Goal: Task Accomplishment & Management: Use online tool/utility

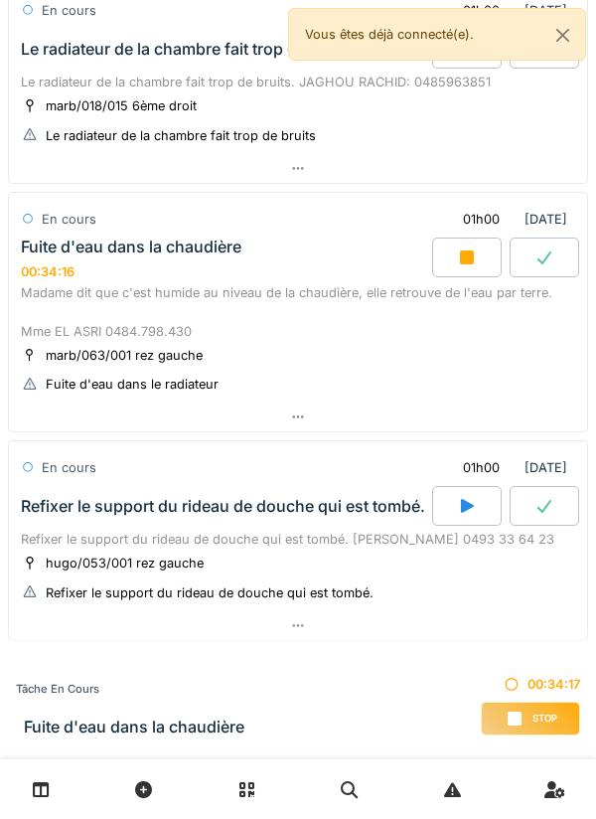
scroll to position [787, 0]
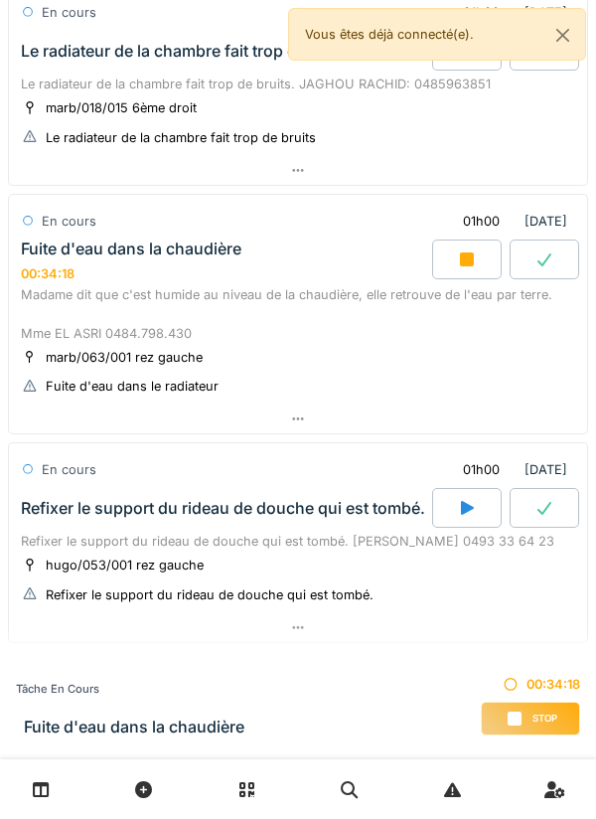
click at [247, 338] on div "Madame dit que c'est humide au niveau de la chaudière, elle retrouve de l'eau p…" at bounding box center [298, 314] width 554 height 58
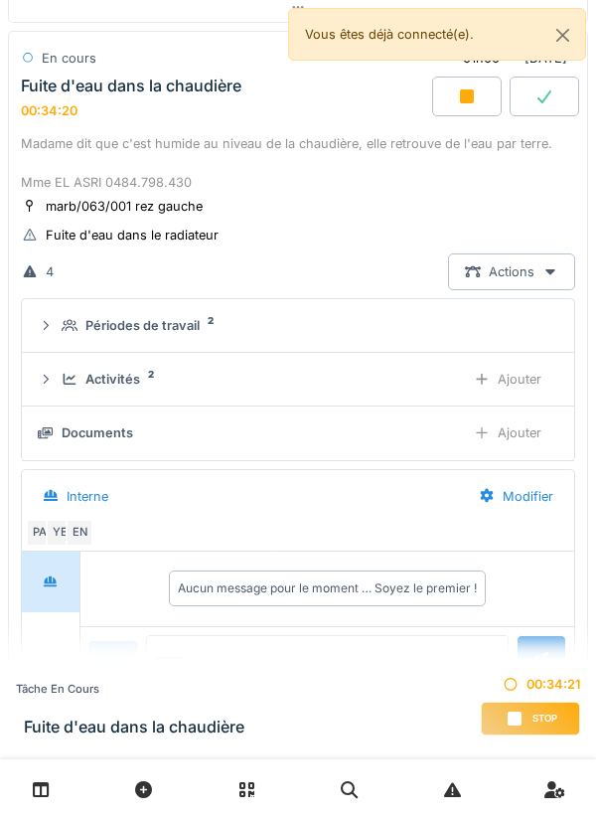
scroll to position [950, 0]
click at [337, 598] on div "Aucun message pour le moment … Soyez le premier !" at bounding box center [327, 588] width 317 height 36
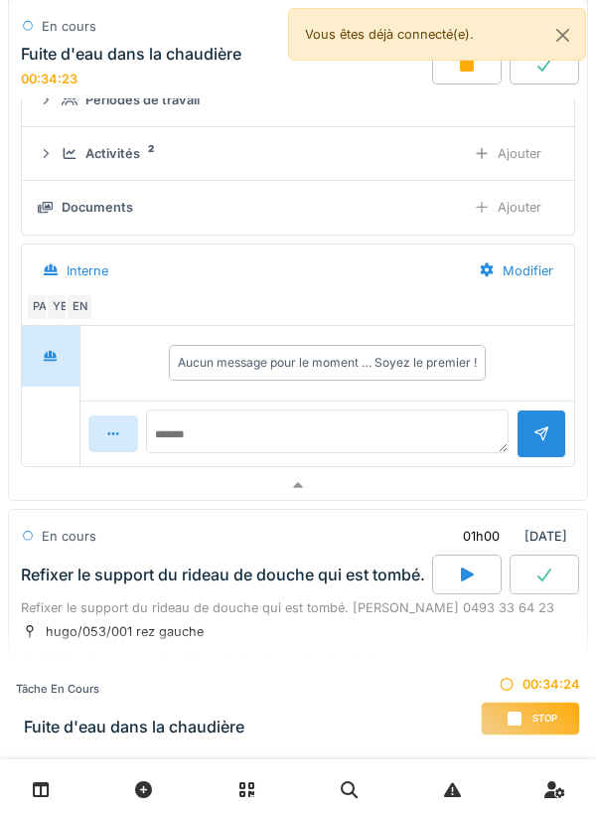
scroll to position [1205, 0]
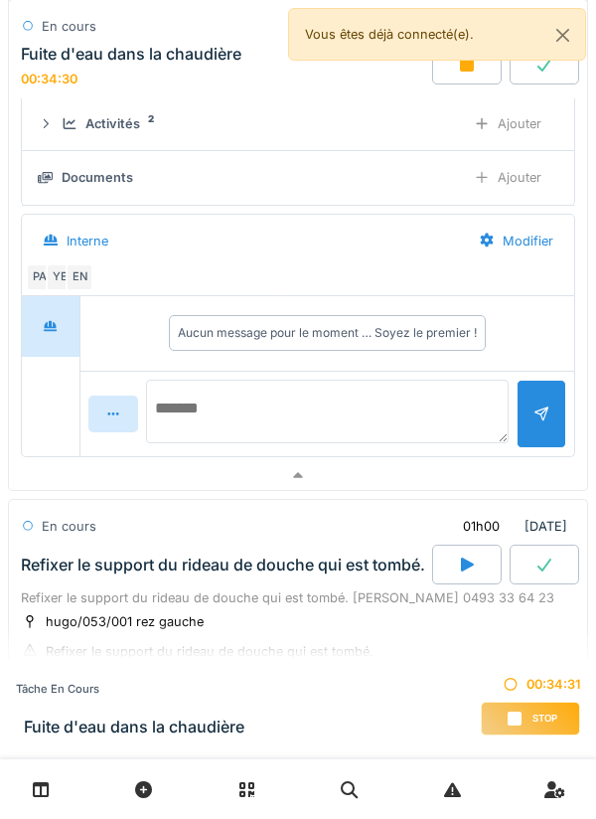
click at [421, 409] on textarea at bounding box center [327, 411] width 363 height 64
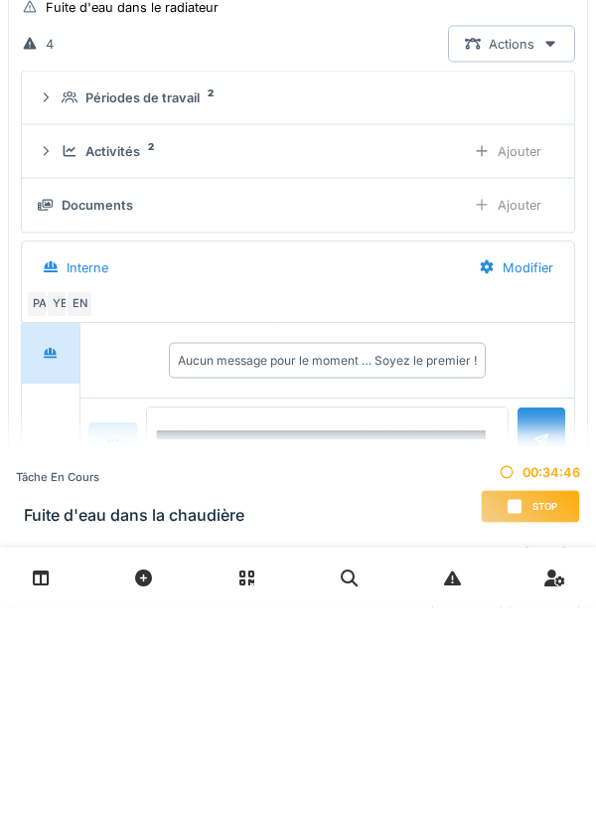
scroll to position [1043, 0]
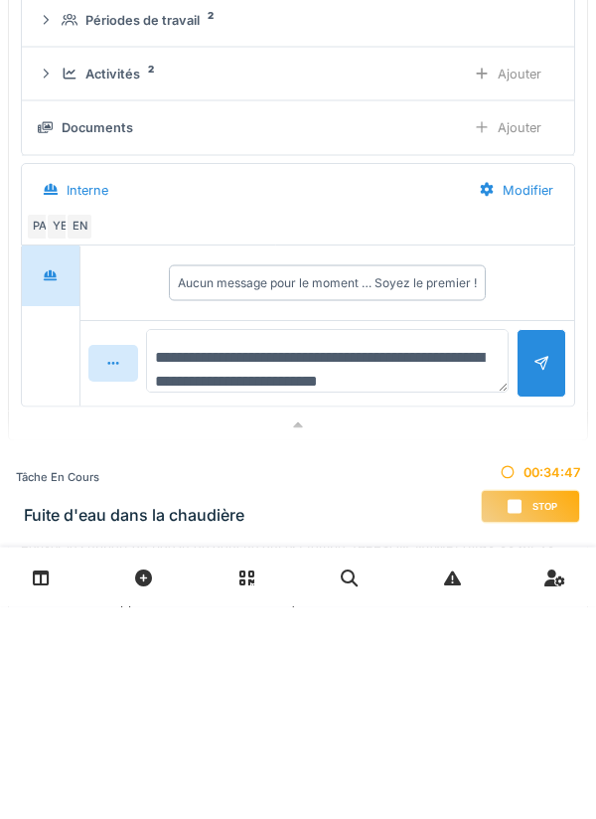
type textarea "**********"
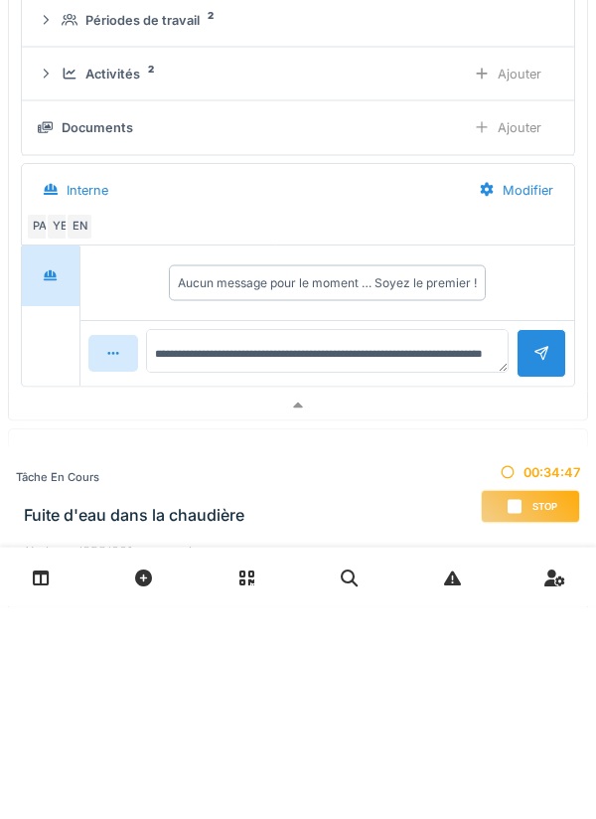
click at [542, 575] on div at bounding box center [541, 565] width 16 height 19
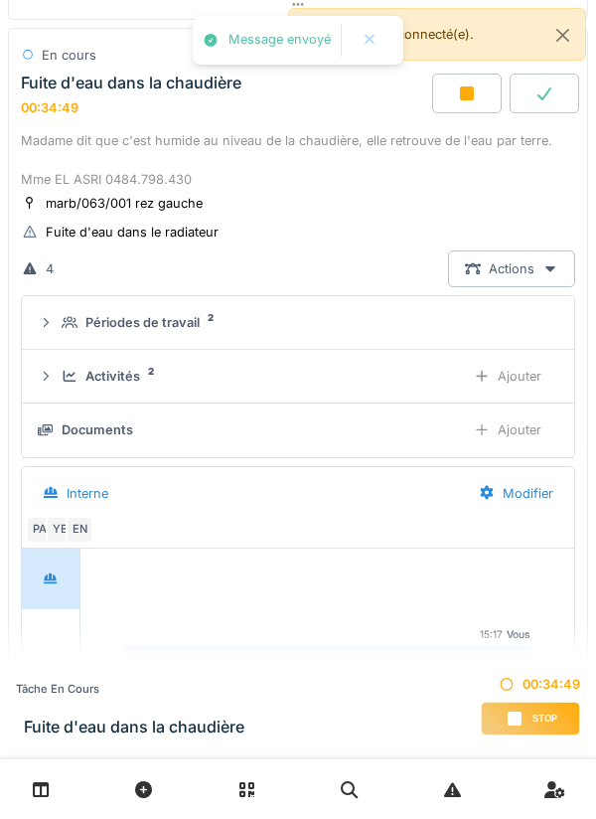
scroll to position [953, 0]
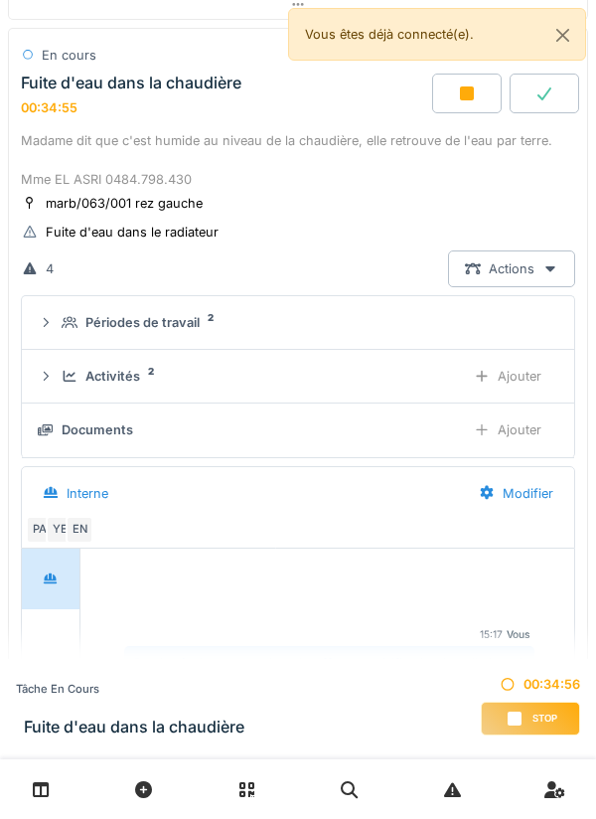
click at [518, 437] on div "Ajouter" at bounding box center [507, 429] width 101 height 37
click at [527, 711] on div "Stop" at bounding box center [530, 718] width 99 height 34
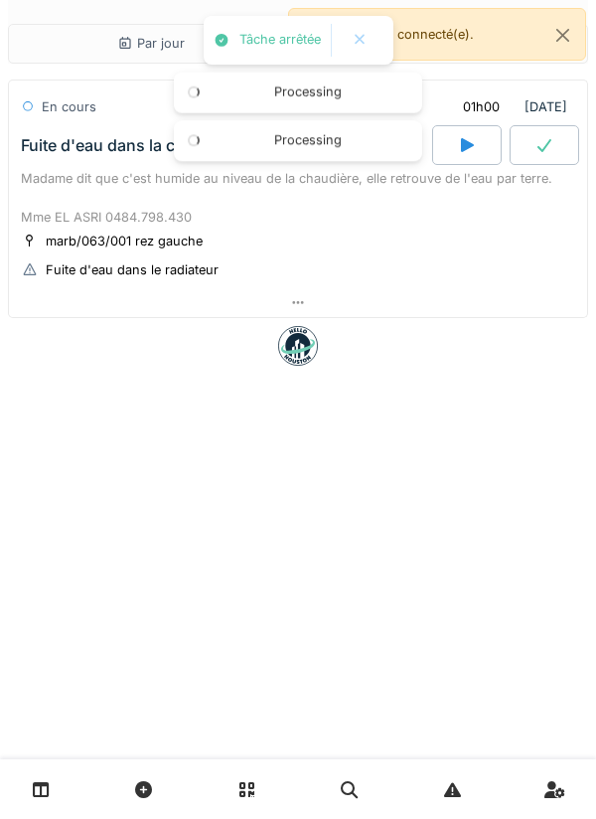
scroll to position [0, 0]
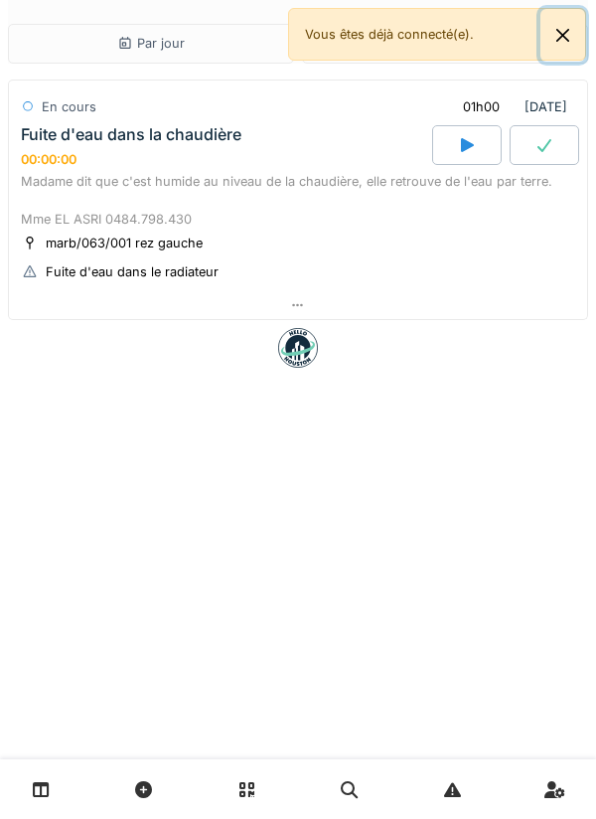
click at [578, 43] on button "Close" at bounding box center [562, 35] width 45 height 53
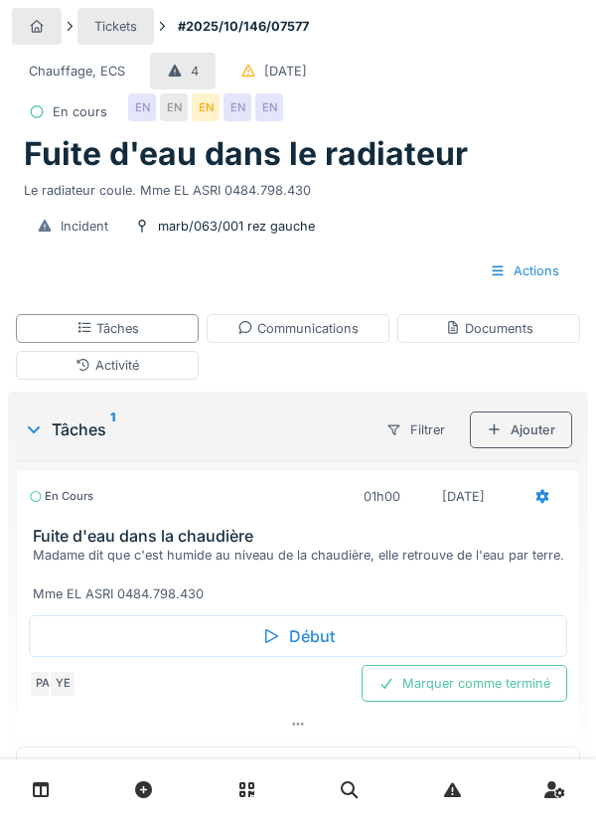
click at [476, 682] on div "Marquer comme terminé" at bounding box center [465, 683] width 206 height 37
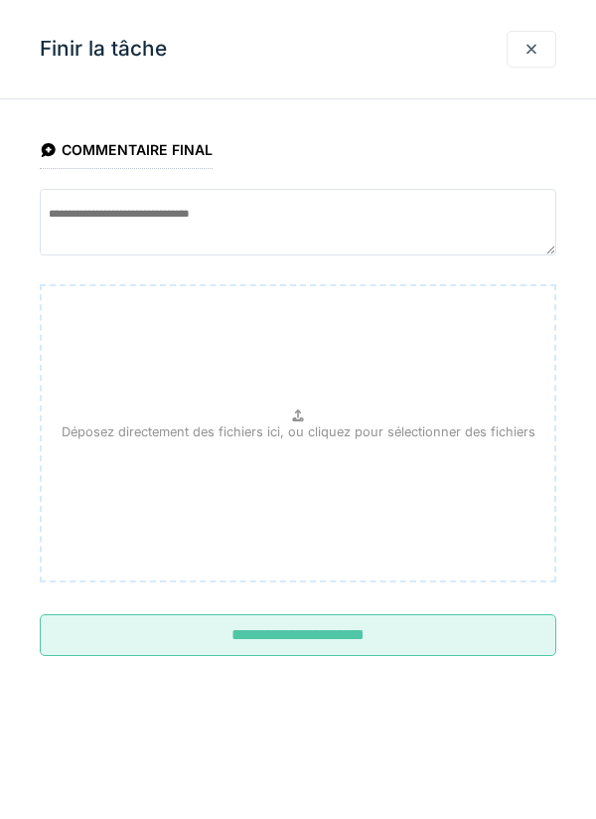
click at [464, 638] on input "**********" at bounding box center [298, 635] width 517 height 42
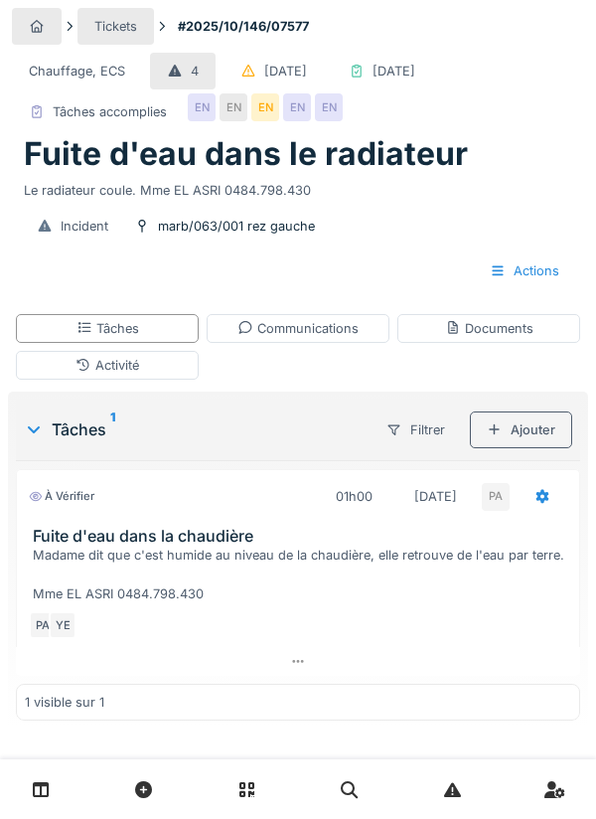
click at [524, 338] on div "Documents" at bounding box center [489, 328] width 88 height 19
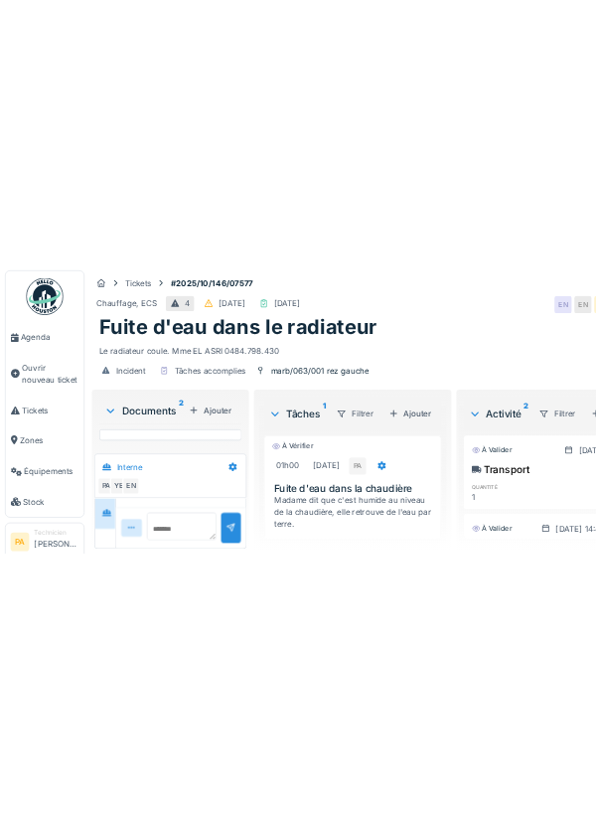
scroll to position [166, 0]
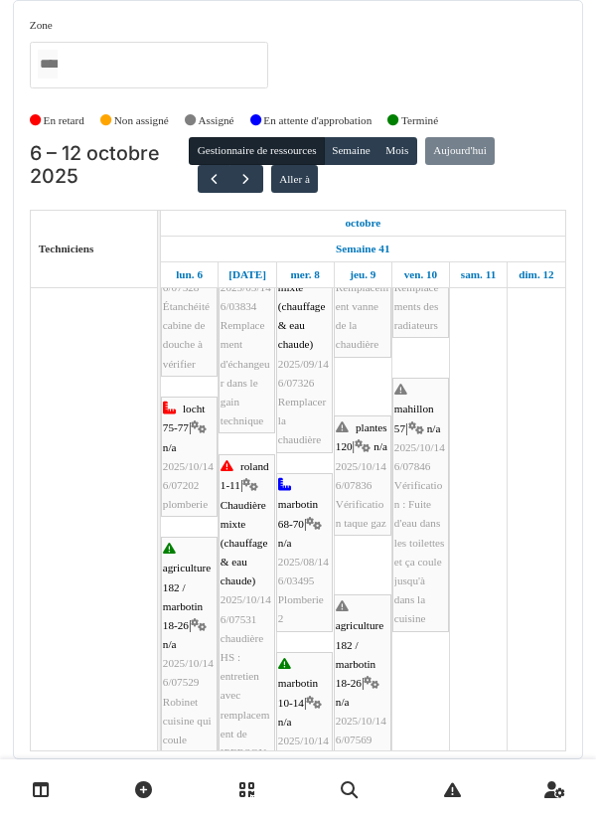
scroll to position [105, 0]
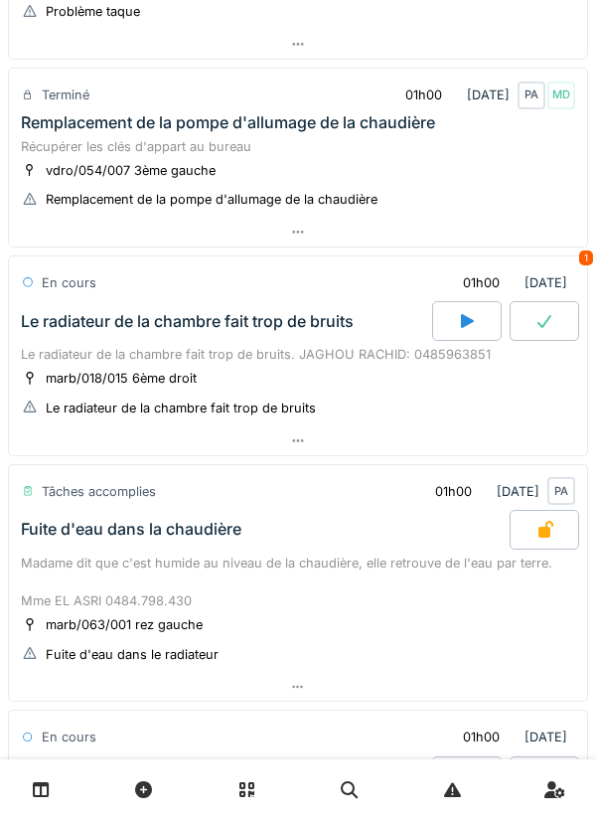
scroll to position [513, 0]
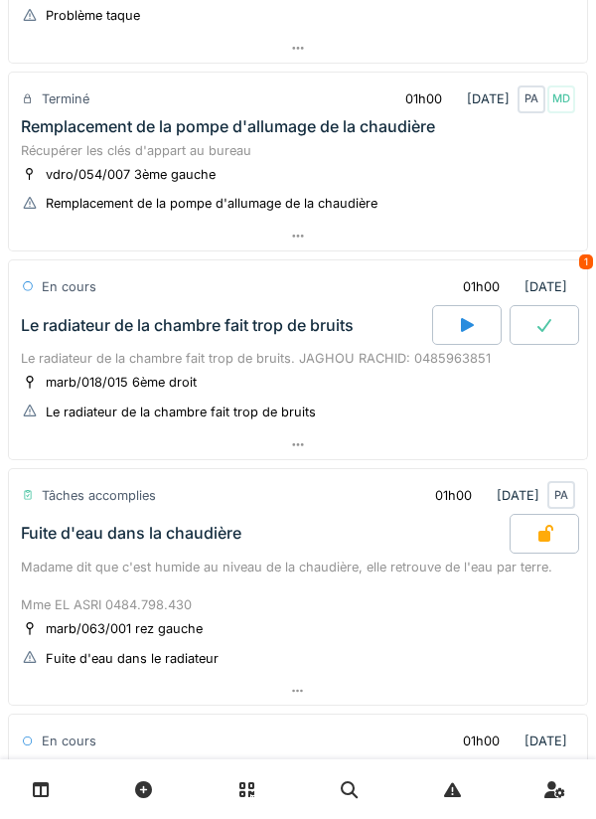
click at [294, 344] on div "Le radiateur de la chambre fait trop de bruits" at bounding box center [224, 325] width 415 height 40
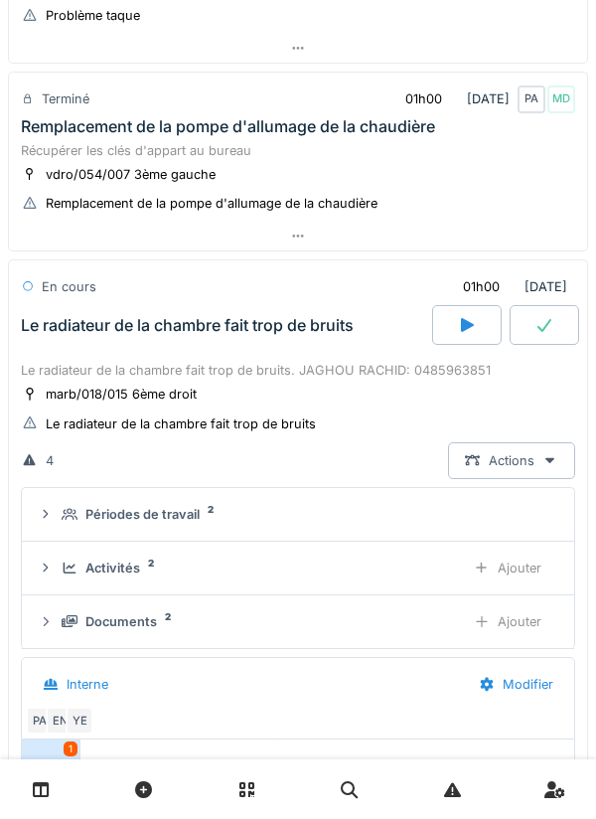
scroll to position [692, 0]
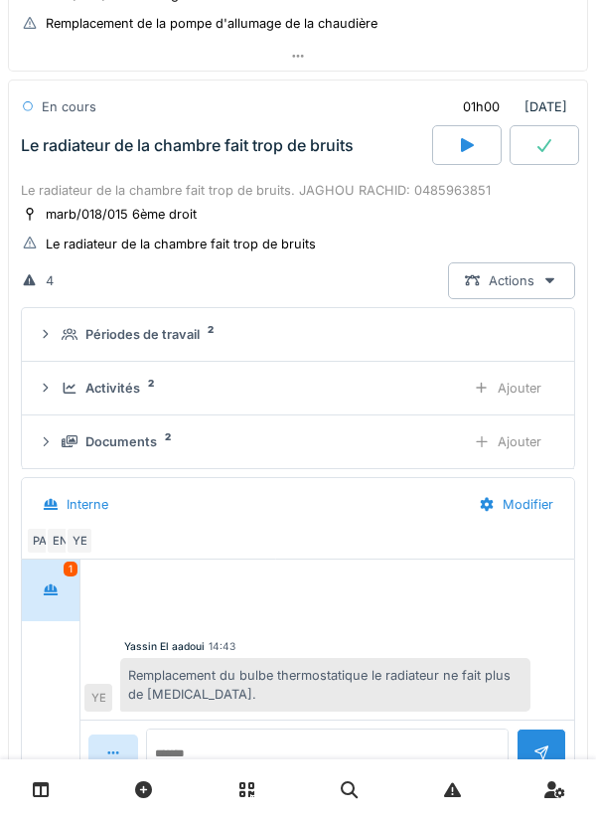
click at [518, 391] on div "Ajouter" at bounding box center [507, 388] width 101 height 37
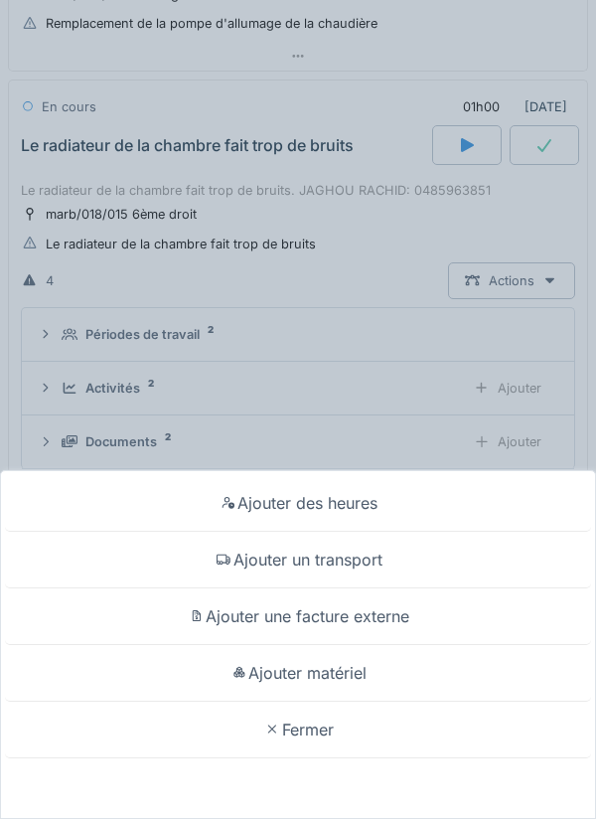
click at [338, 669] on div "Ajouter matériel" at bounding box center [298, 673] width 586 height 57
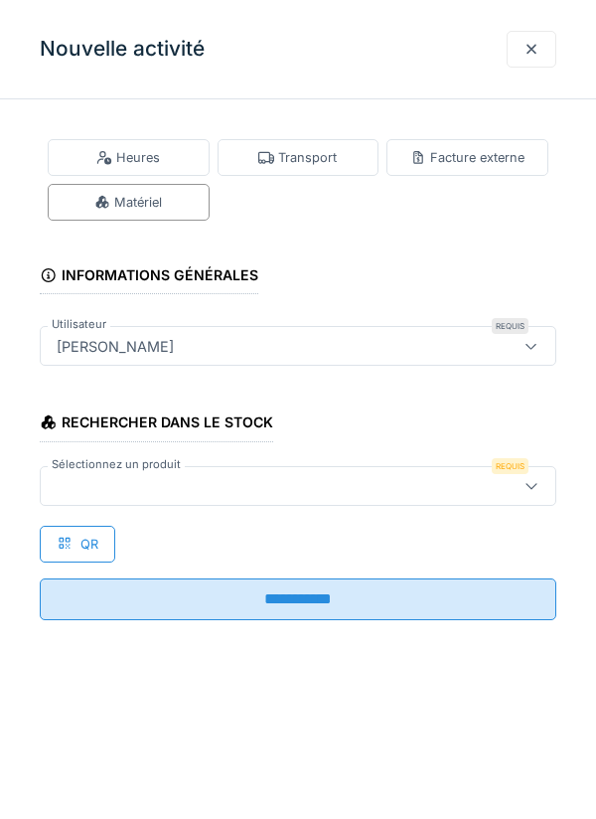
click at [161, 477] on div at bounding box center [265, 486] width 433 height 22
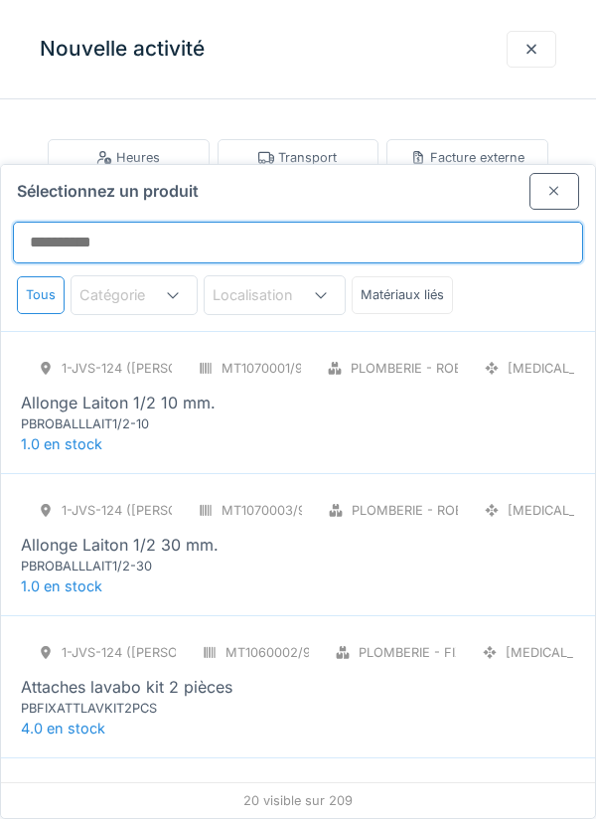
click at [106, 222] on input "Sélectionnez un produit" at bounding box center [298, 243] width 570 height 42
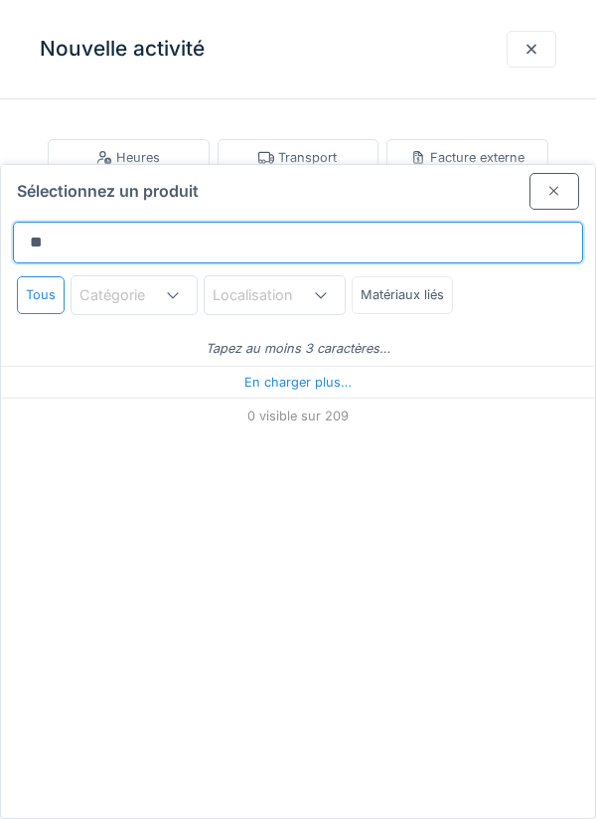
type input "***"
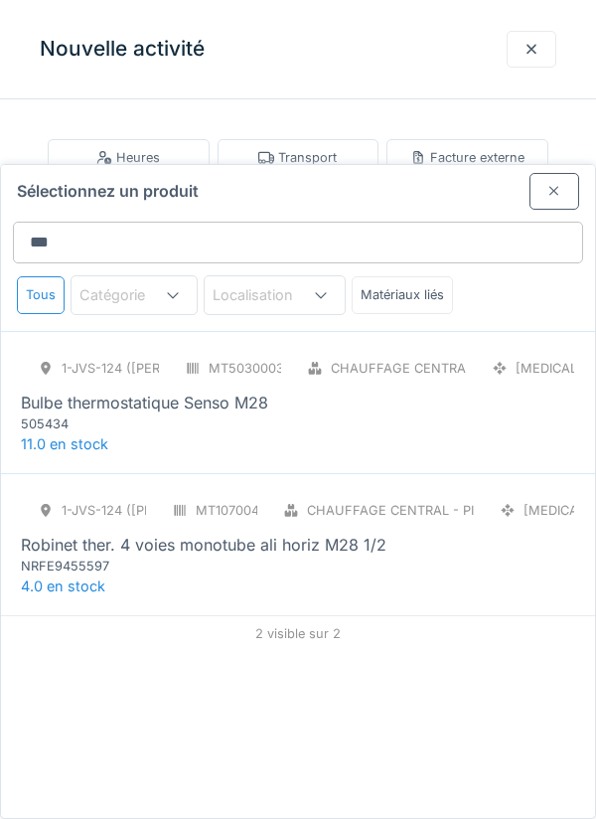
click at [248, 390] on div "Bulbe thermostatique Senso M28" at bounding box center [144, 402] width 247 height 24
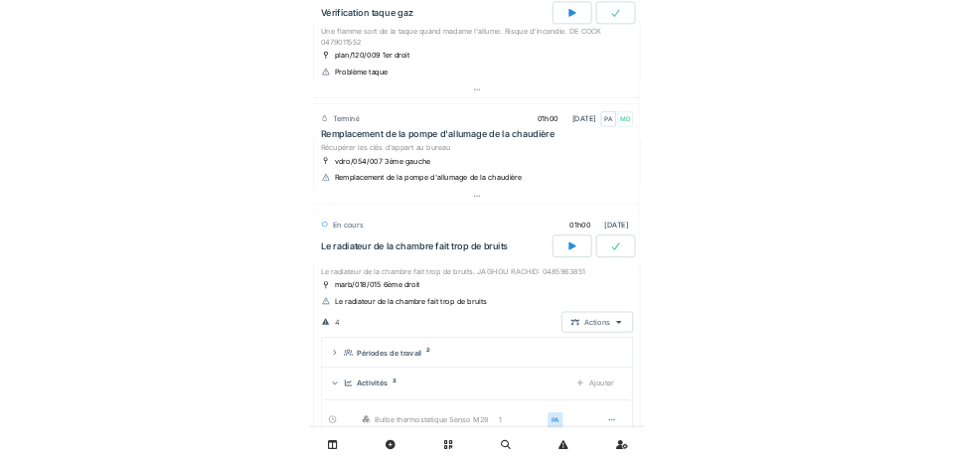
scroll to position [399, 0]
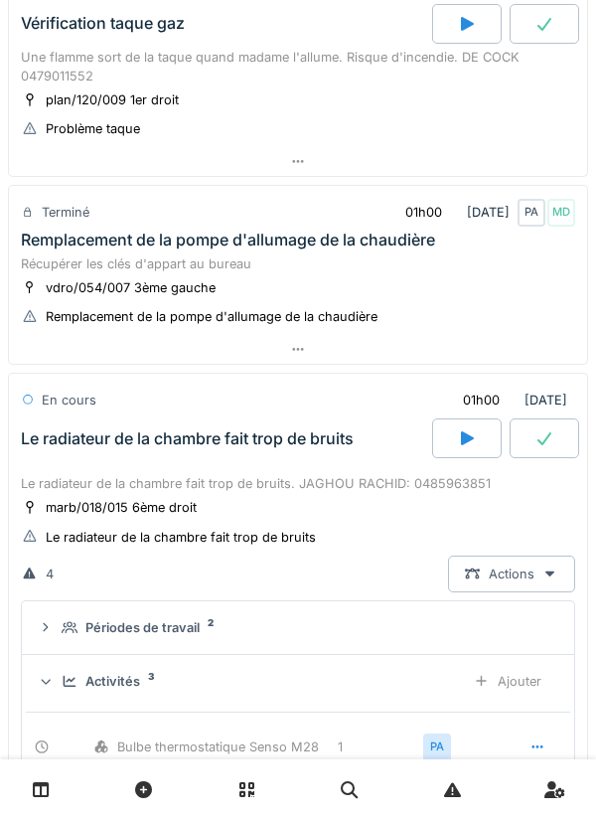
click at [545, 438] on icon at bounding box center [544, 438] width 14 height 13
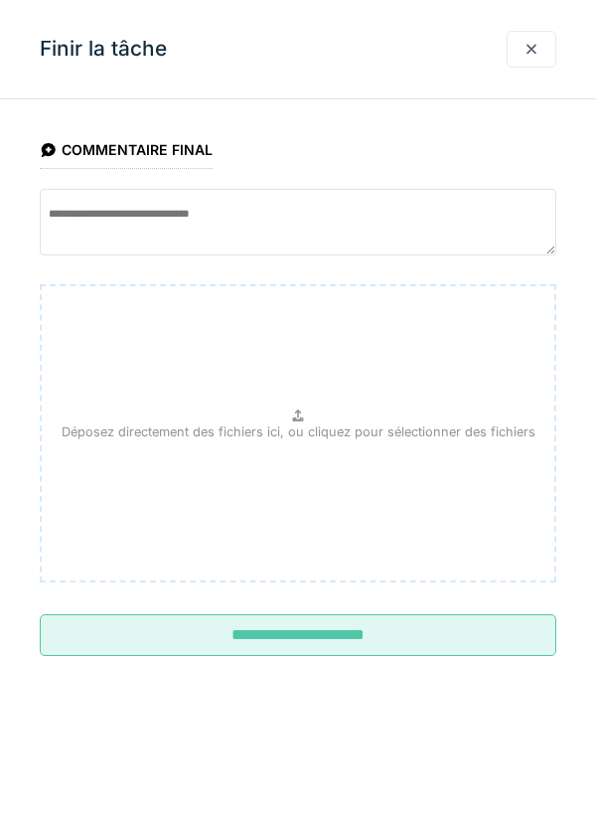
click at [440, 630] on input "**********" at bounding box center [298, 635] width 517 height 42
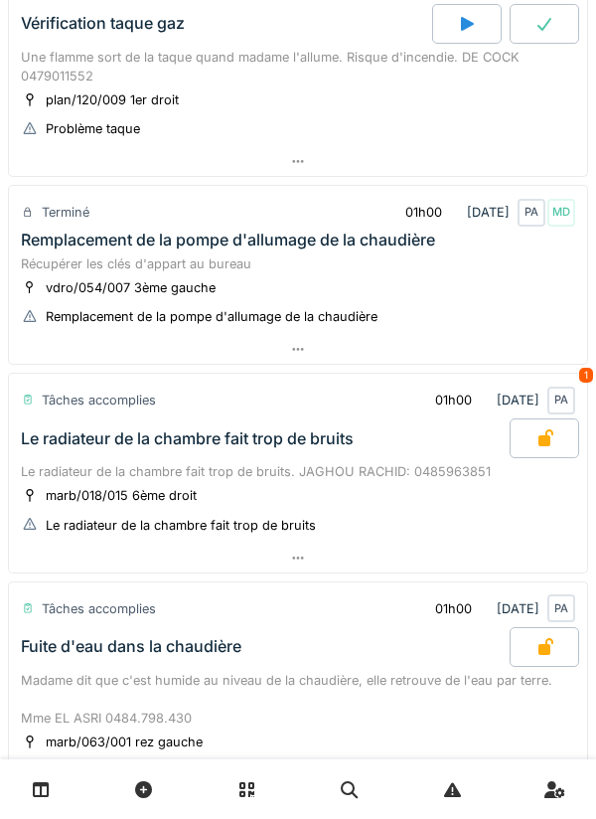
click at [19, 659] on div "Fuite d'eau dans la chaudière" at bounding box center [263, 647] width 493 height 40
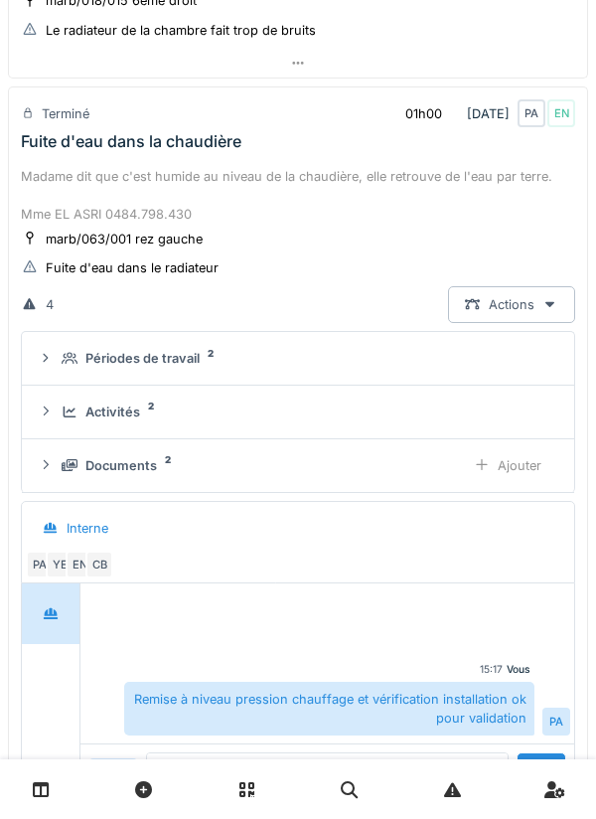
scroll to position [890, 0]
